Goal: Task Accomplishment & Management: Manage account settings

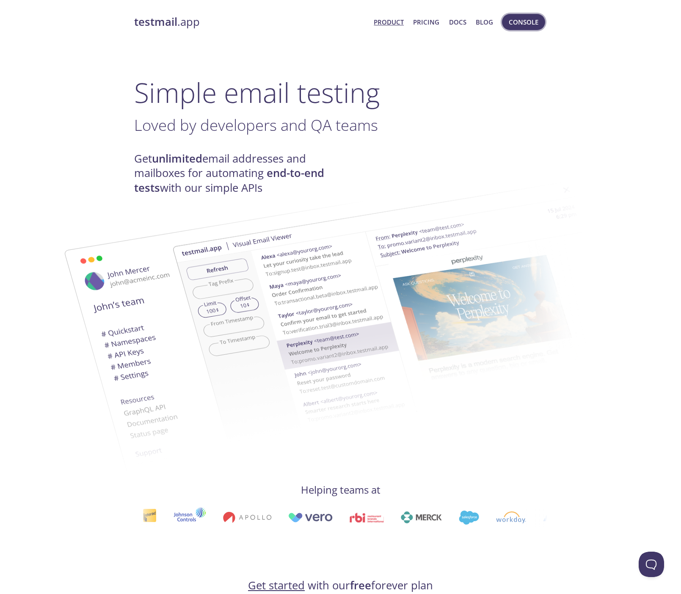
click at [534, 23] on span "Console" at bounding box center [524, 22] width 30 height 11
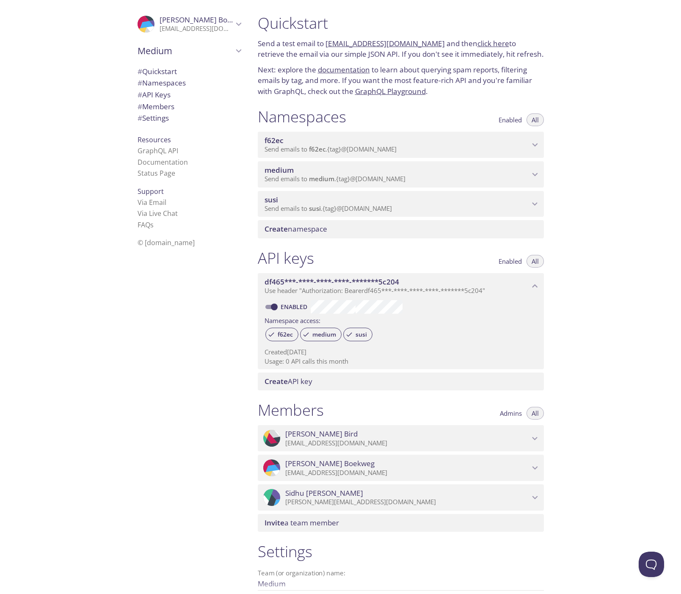
click at [534, 437] on icon "Jeffrey Bird" at bounding box center [535, 438] width 6 height 3
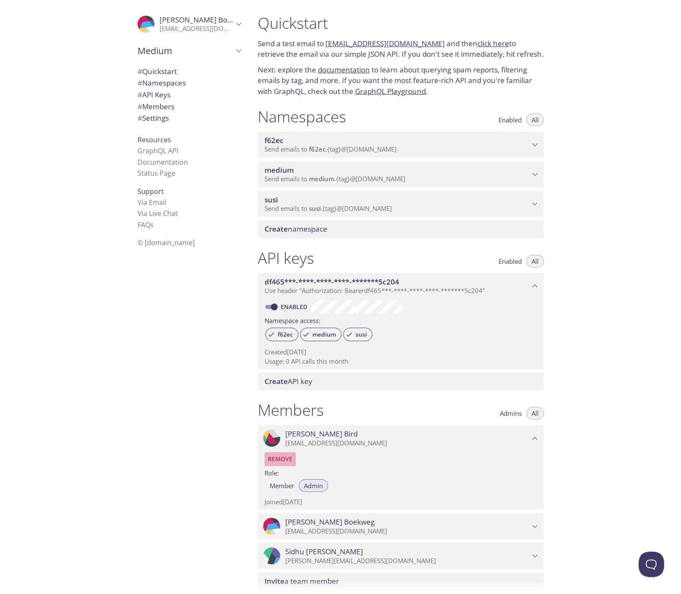
click at [282, 454] on span "Remove" at bounding box center [280, 459] width 25 height 10
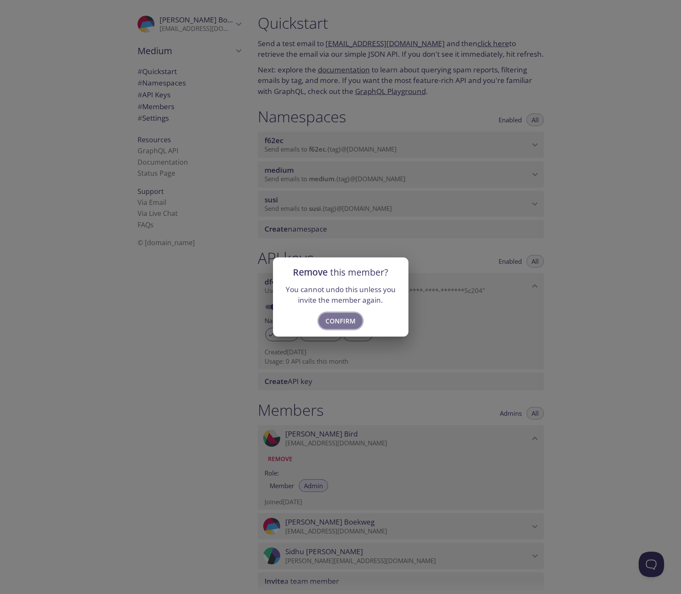
click at [348, 320] on span "Confirm" at bounding box center [341, 320] width 30 height 11
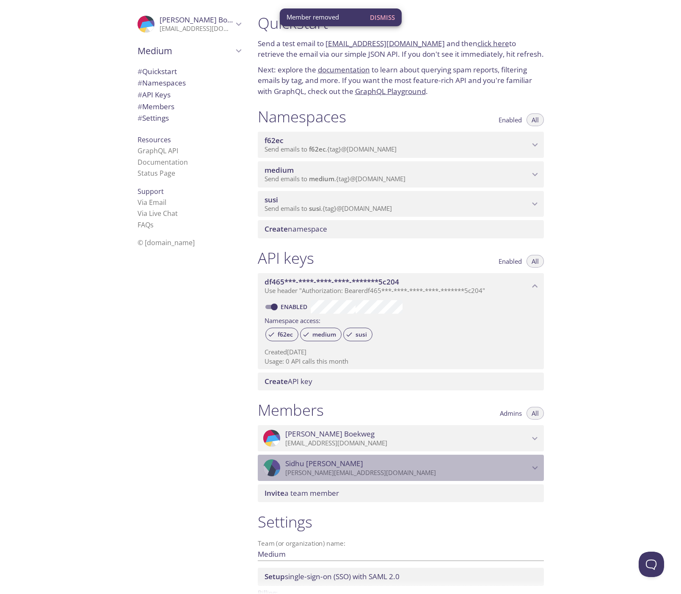
click at [533, 463] on icon "Sidhu Alluri" at bounding box center [535, 467] width 11 height 11
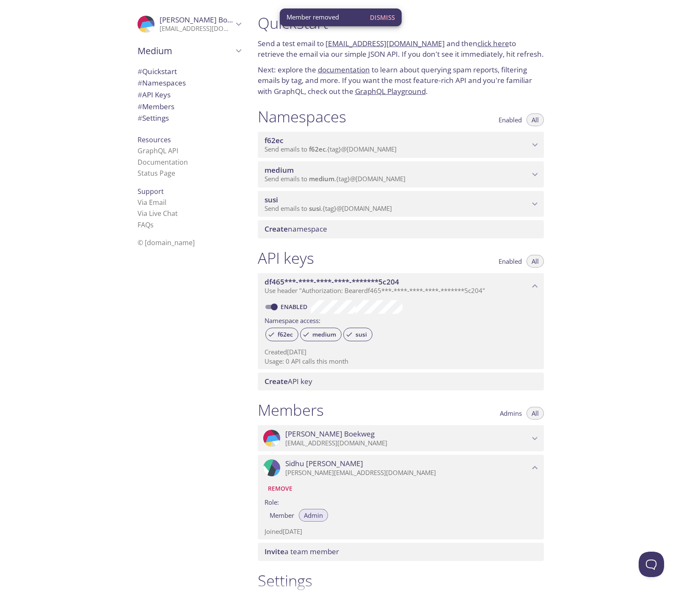
click at [285, 484] on span "Remove" at bounding box center [280, 489] width 25 height 10
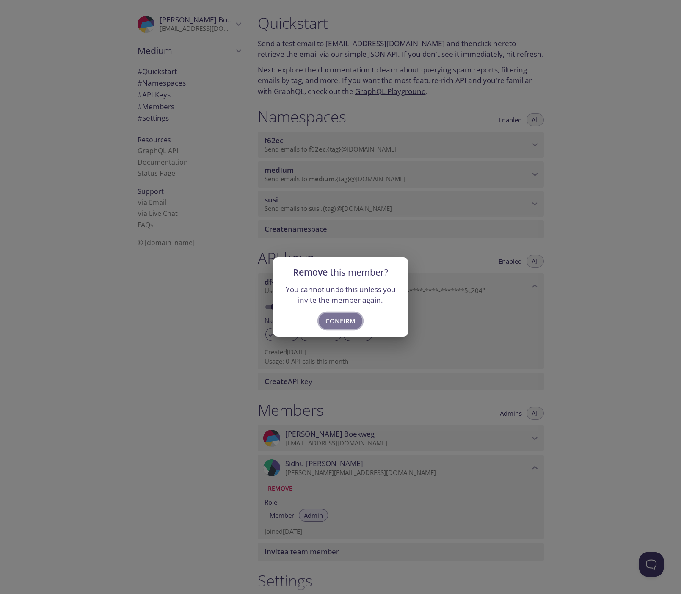
click at [354, 318] on span "Confirm" at bounding box center [341, 320] width 30 height 11
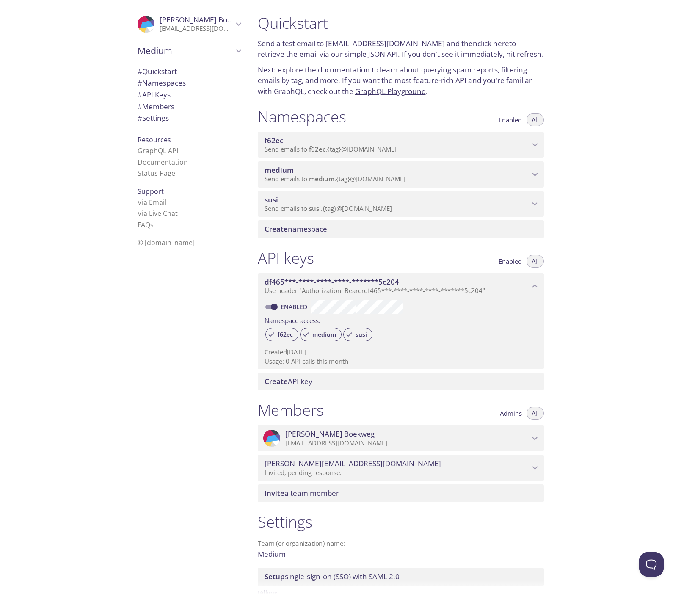
drag, startPoint x: 598, startPoint y: 330, endPoint x: 594, endPoint y: 330, distance: 4.3
click at [598, 330] on div "Quickstart Send a test email to [EMAIL_ADDRESS][DOMAIN_NAME] and then click her…" at bounding box center [466, 297] width 431 height 594
drag, startPoint x: 209, startPoint y: 390, endPoint x: 196, endPoint y: 312, distance: 79.4
click at [206, 383] on div ".cls-1 { fill: #6d5ca8; } .cls-2 { fill: #3fc191; } .cls-3 { fill: #3b4752; } .…" at bounding box center [187, 297] width 127 height 594
click at [195, 280] on div ".cls-1 { fill: #6d5ca8; } .cls-2 { fill: #3fc191; } .cls-3 { fill: #3b4752; } .…" at bounding box center [187, 297] width 127 height 594
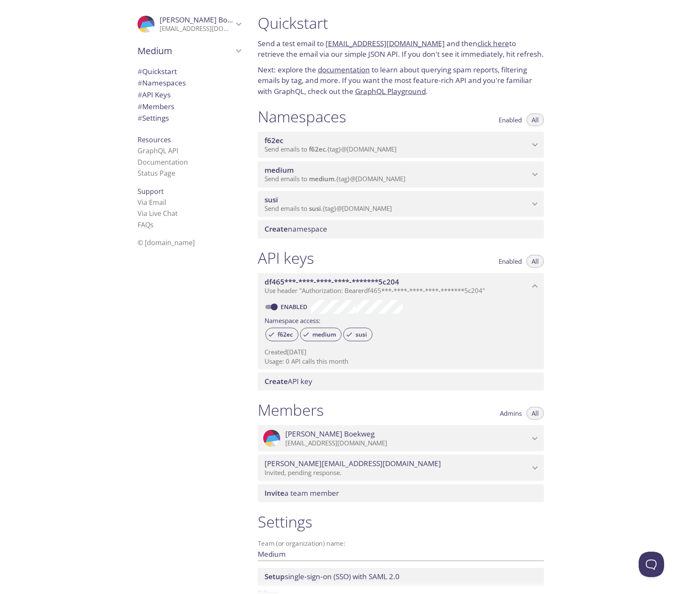
scroll to position [60, 0]
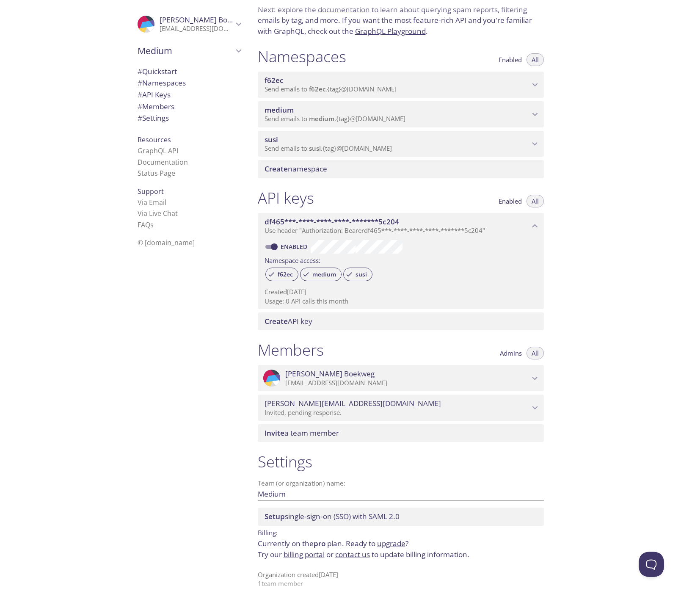
click at [314, 550] on link "billing portal" at bounding box center [304, 555] width 41 height 10
